Goal: Task Accomplishment & Management: Use online tool/utility

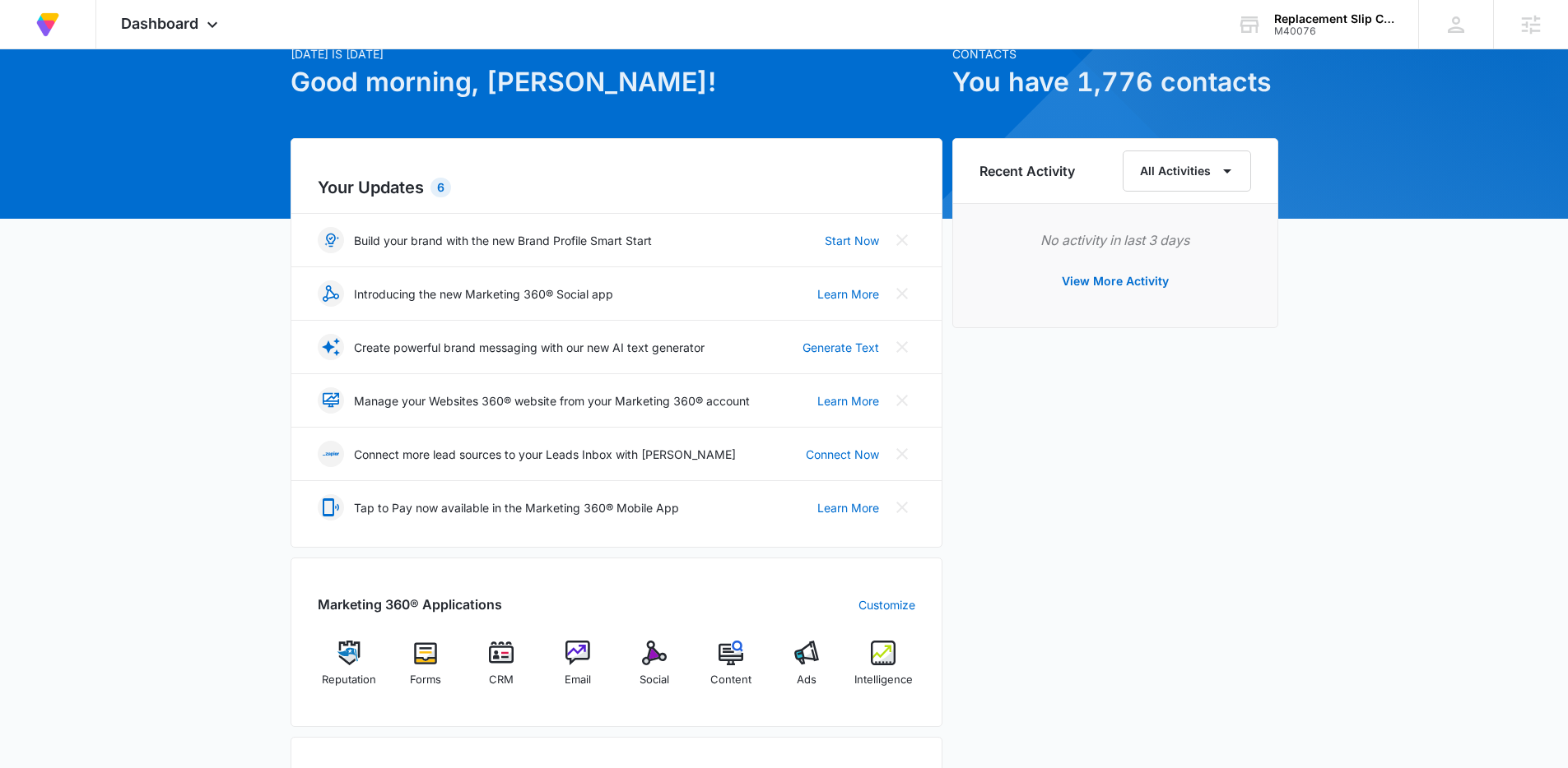
scroll to position [145, 0]
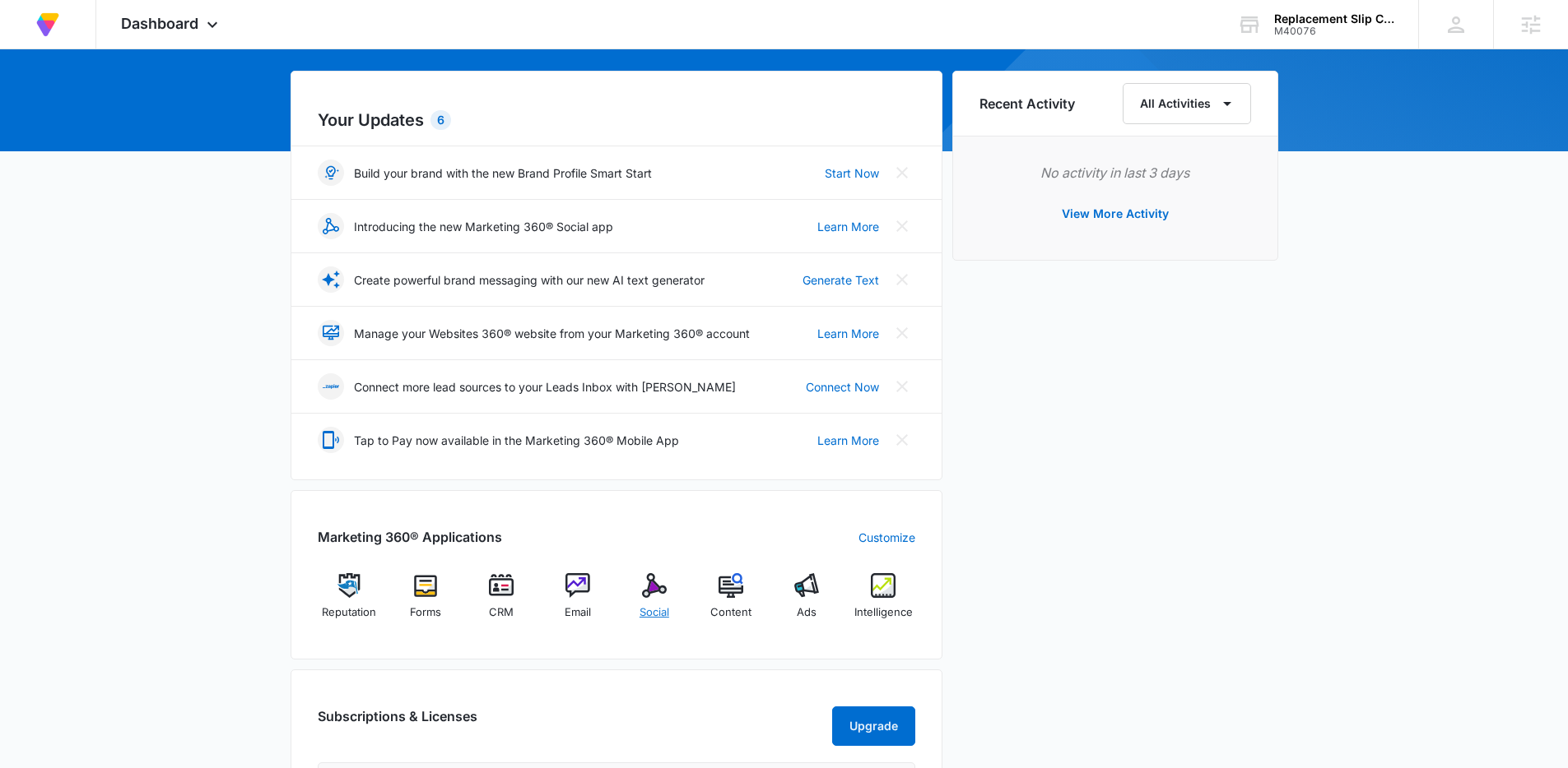
click at [656, 591] on img at bounding box center [654, 585] width 25 height 25
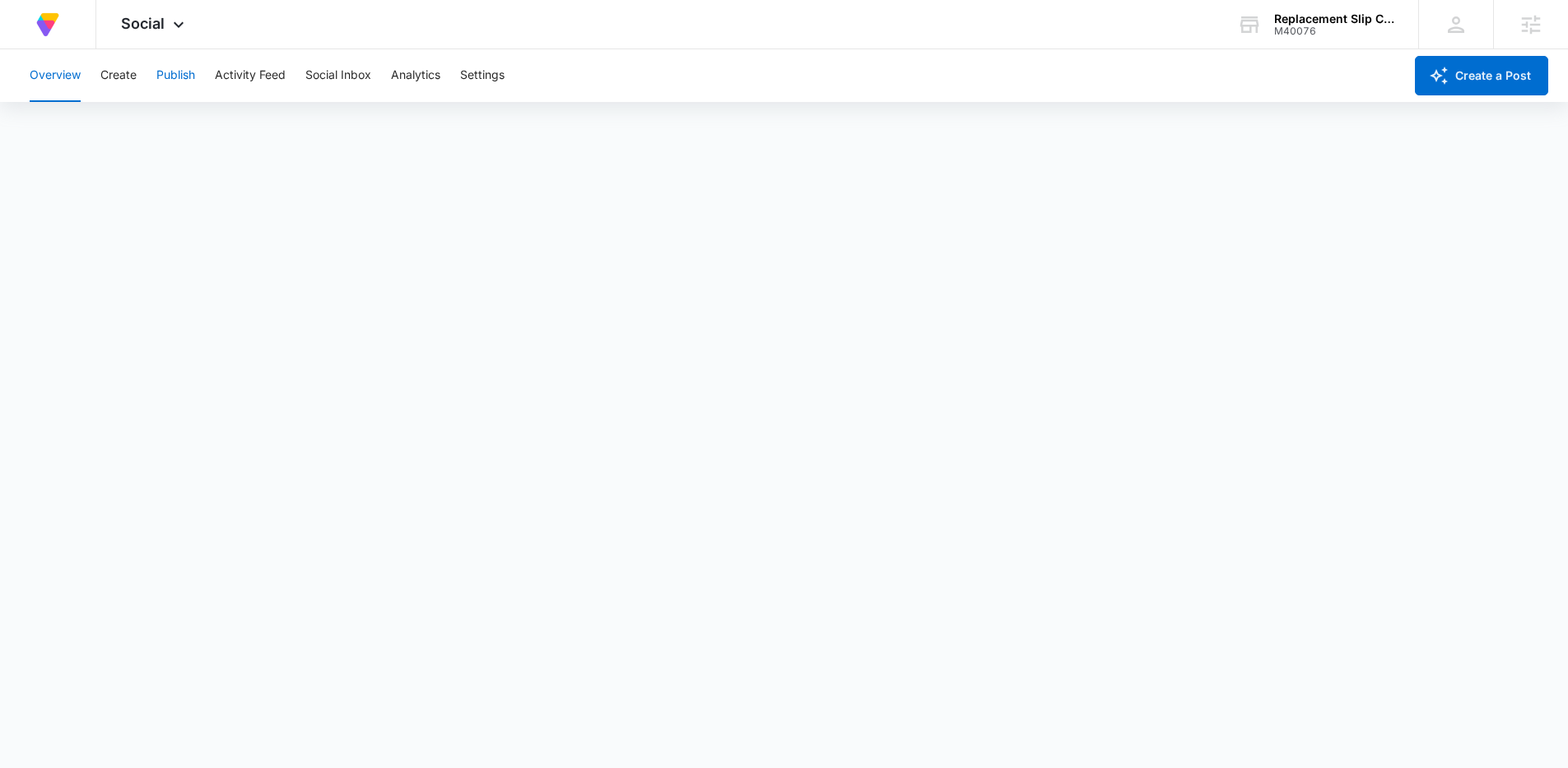
click at [171, 77] on button "Publish" at bounding box center [175, 75] width 39 height 53
click at [120, 80] on button "Create" at bounding box center [119, 75] width 36 height 53
click at [181, 77] on button "Publish" at bounding box center [175, 75] width 39 height 53
